Goal: Transaction & Acquisition: Purchase product/service

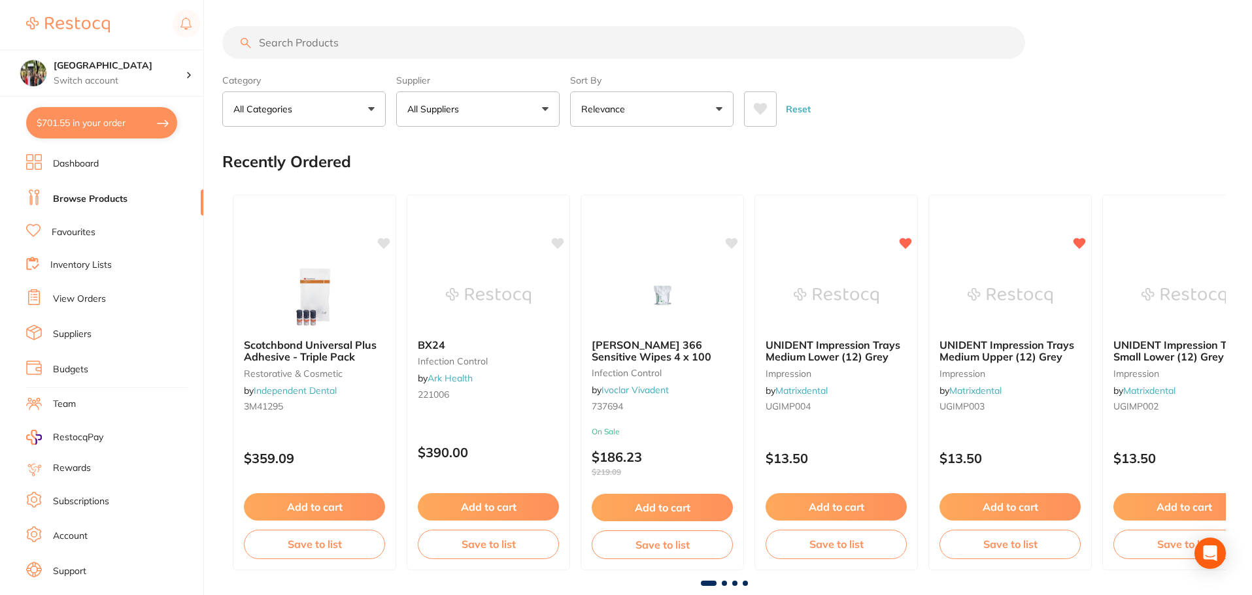
click at [295, 47] on input "search" at bounding box center [623, 42] width 803 height 33
type input "adhesive spray"
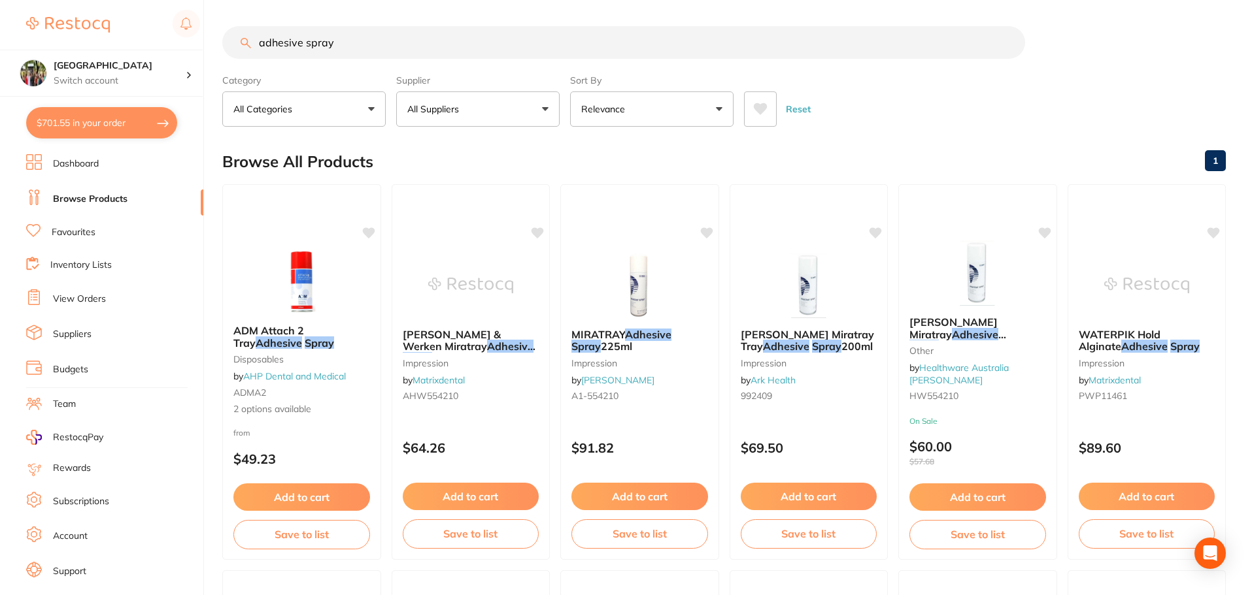
click at [697, 112] on button "Relevance" at bounding box center [651, 108] width 163 height 35
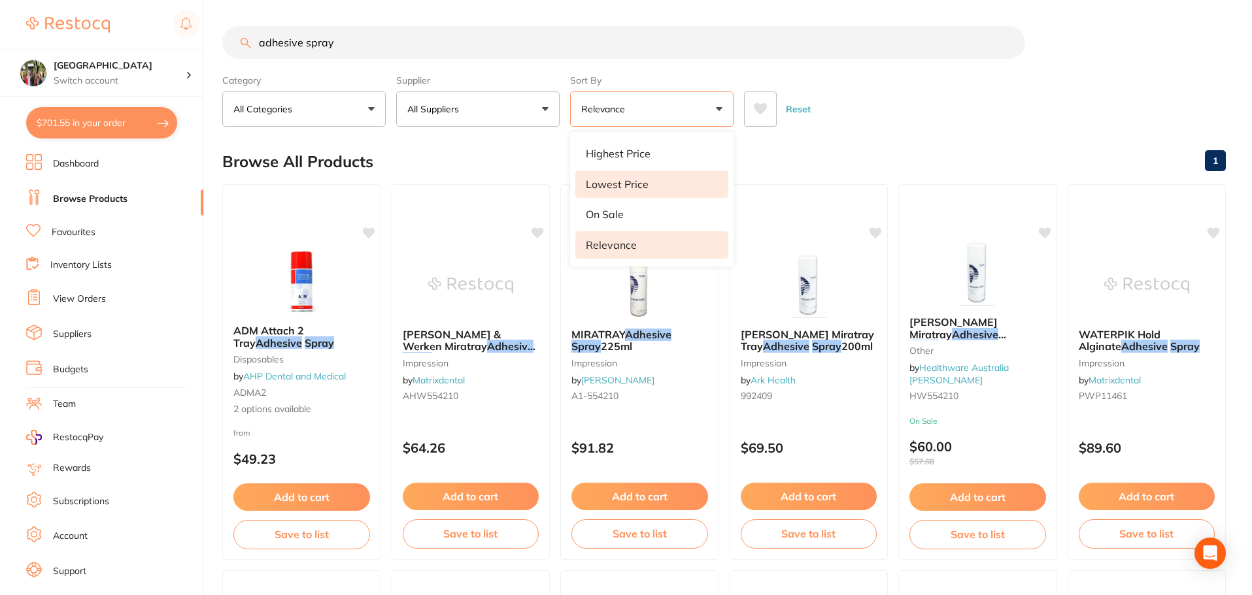
click at [690, 180] on li "Lowest Price" at bounding box center [651, 184] width 153 height 27
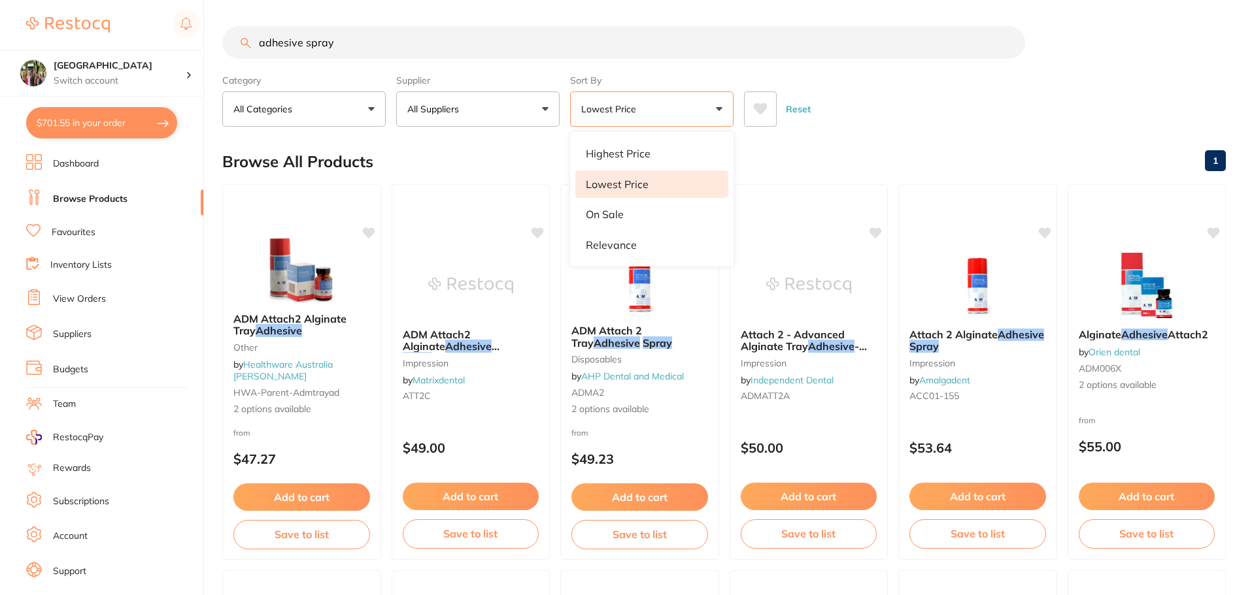
click at [935, 99] on div "Reset" at bounding box center [979, 104] width 471 height 46
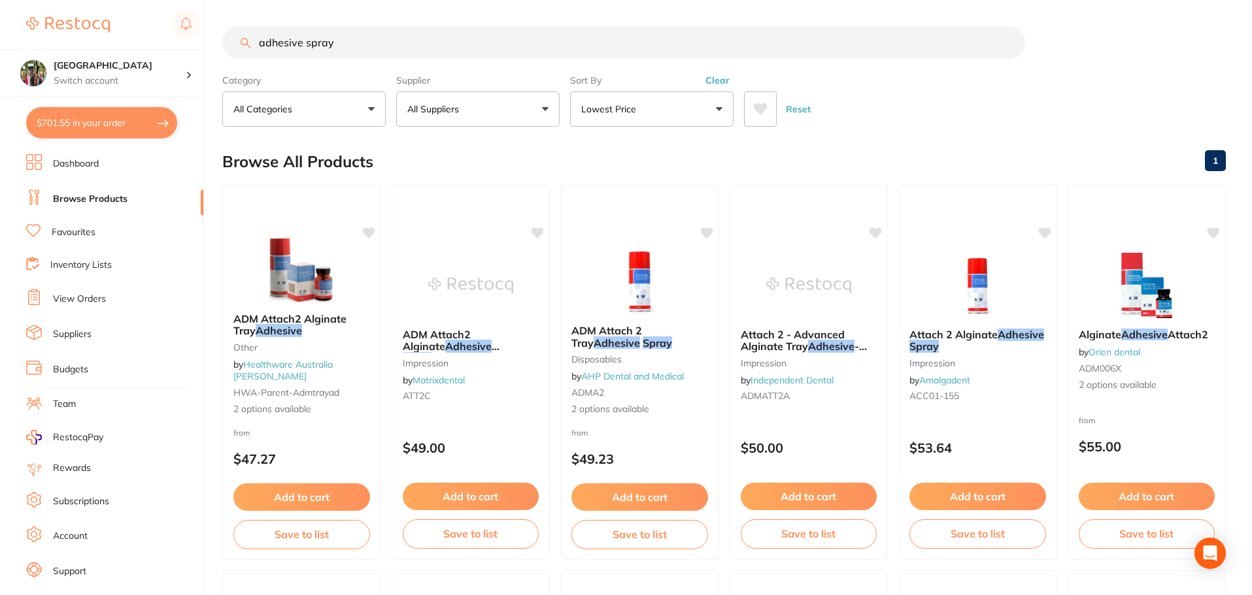
click at [105, 127] on button "$701.55 in your order" at bounding box center [101, 122] width 151 height 31
checkbox input "true"
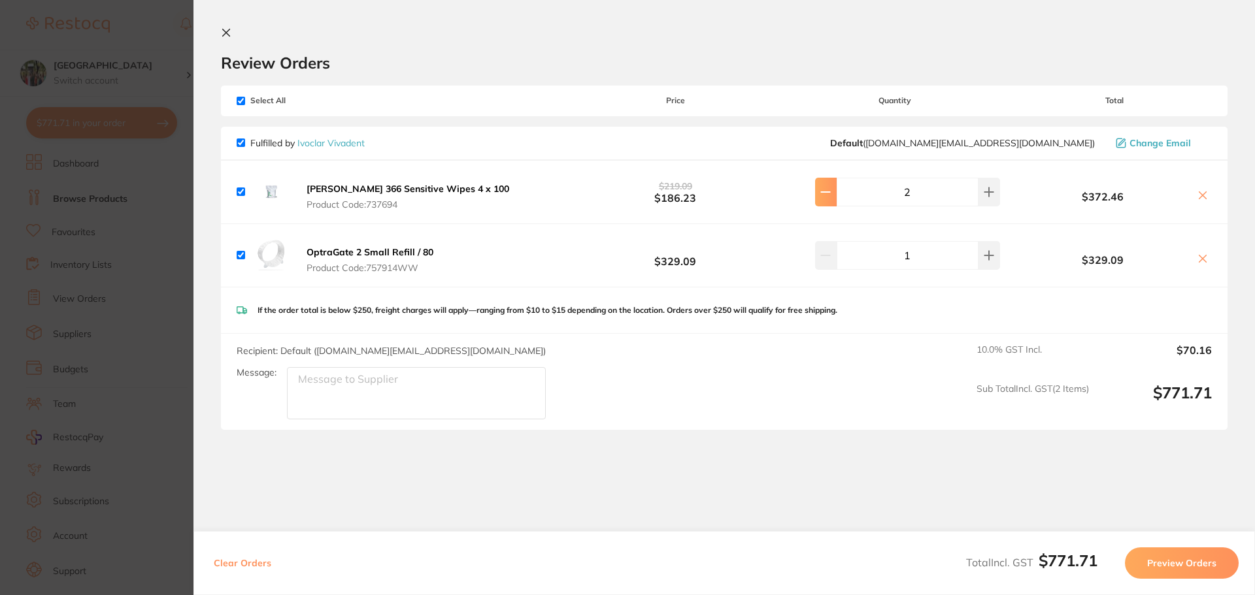
click at [826, 196] on icon at bounding box center [825, 192] width 10 height 10
type input "1"
click at [786, 492] on section "Review Orders Your orders are being processed and we will notify you once we ha…" at bounding box center [723, 297] width 1061 height 595
click at [229, 35] on icon at bounding box center [226, 32] width 7 height 7
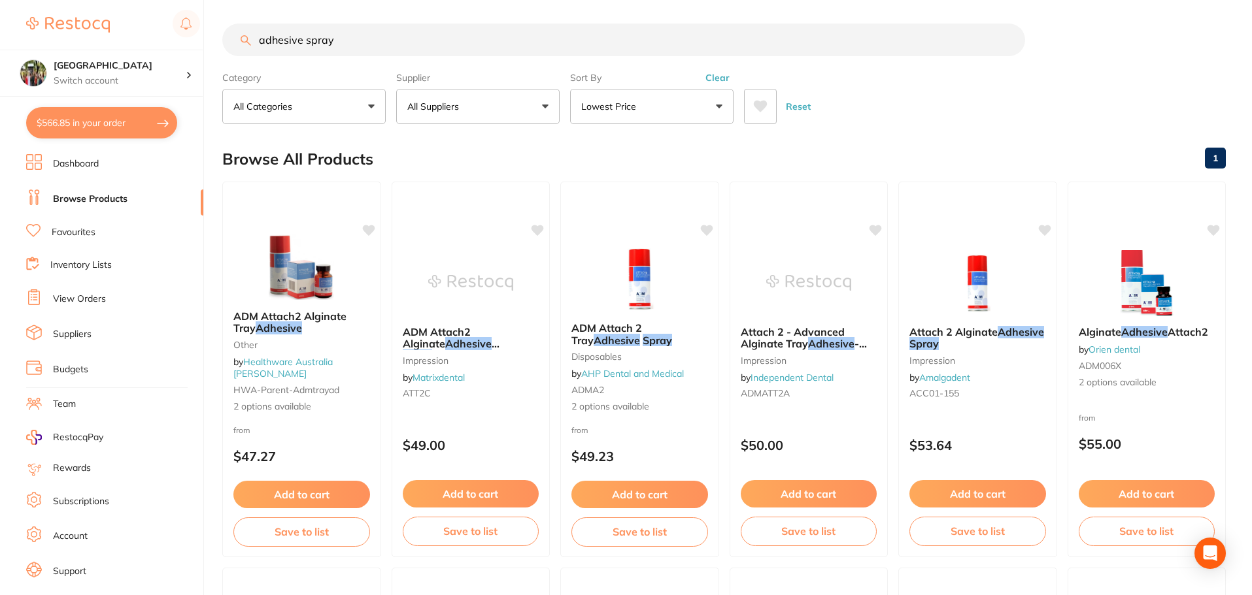
click at [62, 122] on button "$566.85 in your order" at bounding box center [101, 122] width 151 height 31
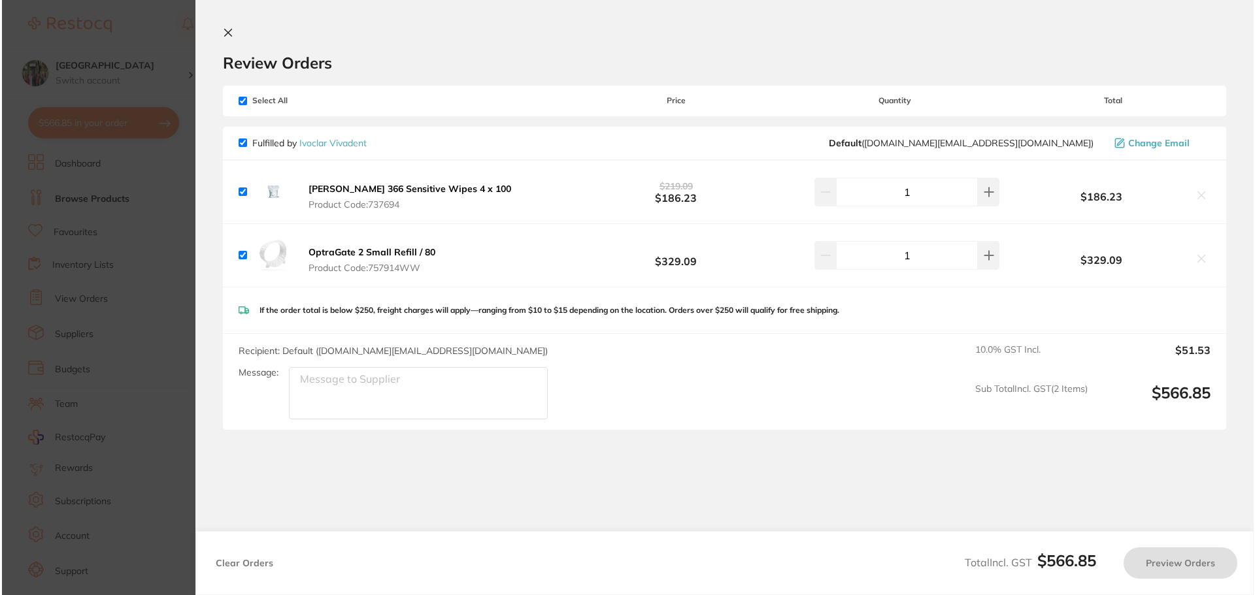
scroll to position [0, 0]
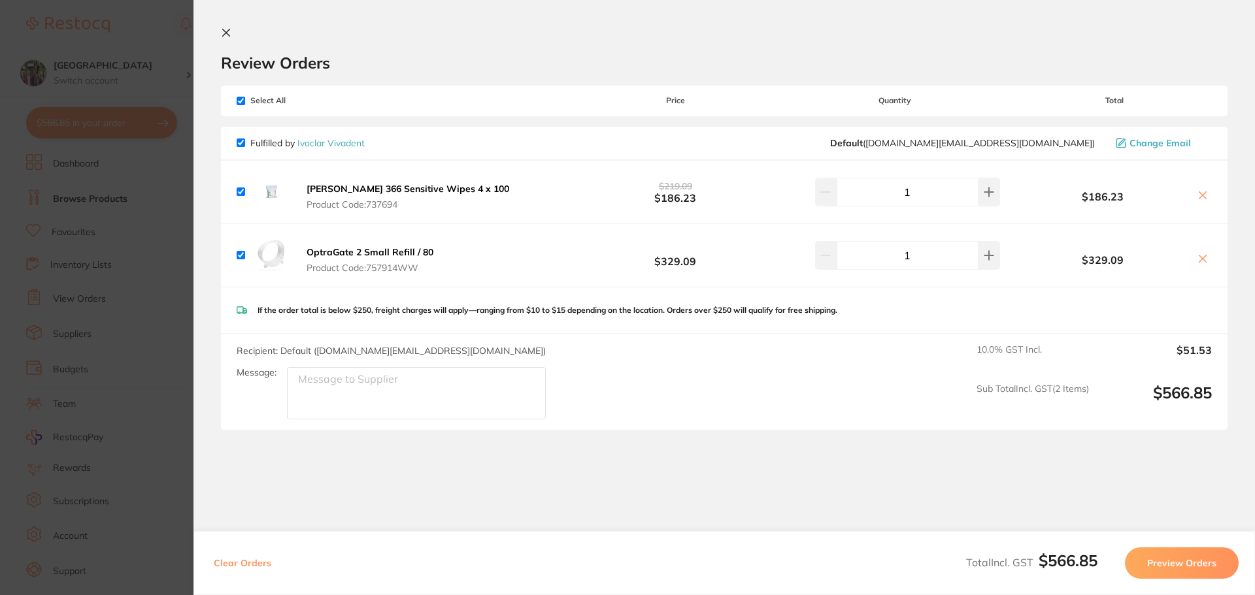
click at [224, 36] on icon at bounding box center [226, 32] width 10 height 10
